Goal: Task Accomplishment & Management: Manage account settings

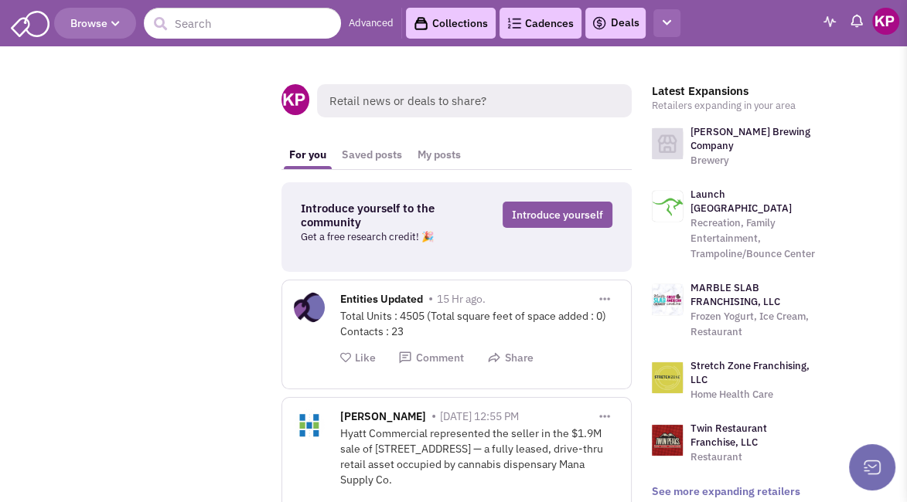
click at [669, 30] on button "button" at bounding box center [666, 23] width 27 height 29
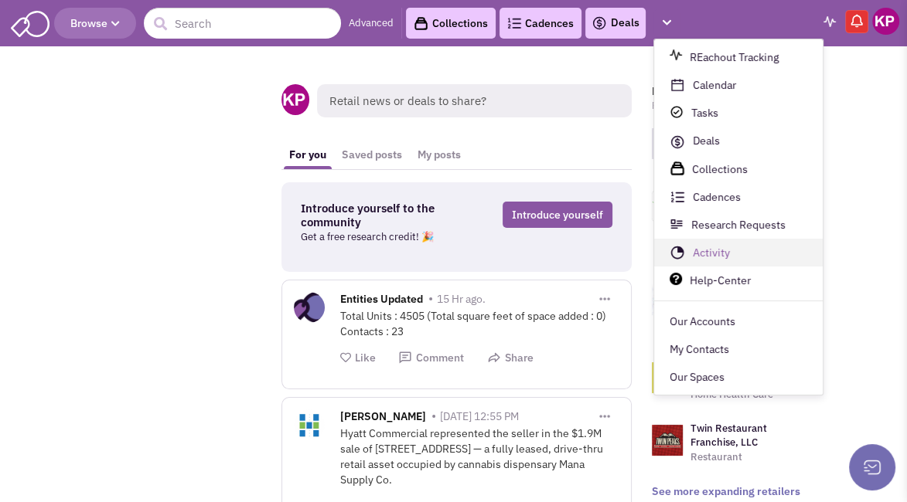
click at [704, 253] on link "Activity" at bounding box center [738, 254] width 168 height 28
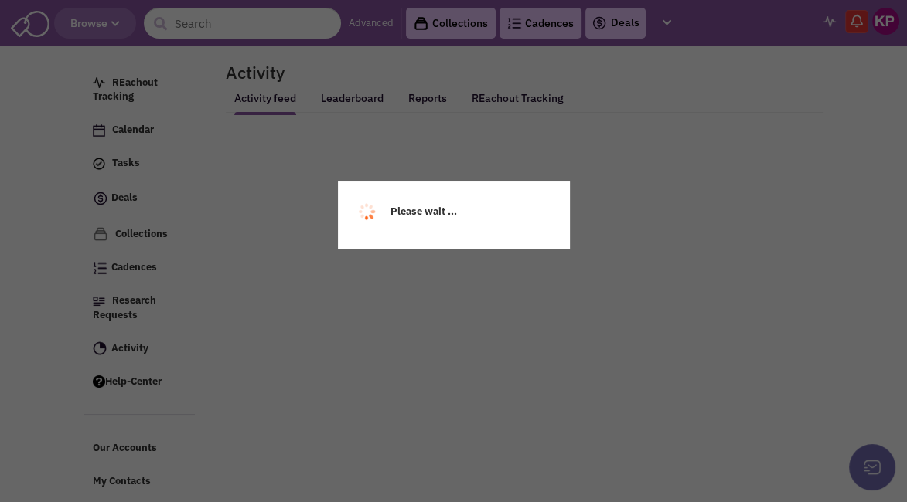
select select
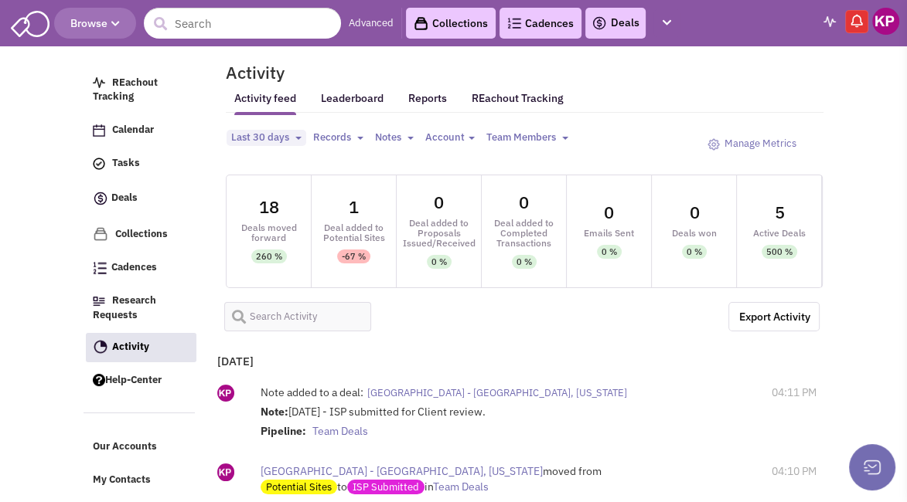
select select
click at [886, 30] on img at bounding box center [885, 21] width 27 height 27
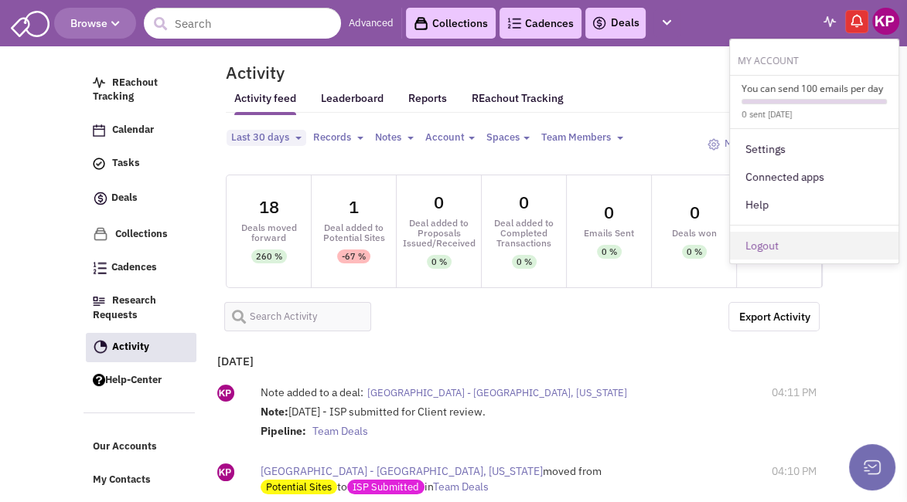
click at [767, 250] on link "Logout" at bounding box center [814, 246] width 168 height 28
